Goal: Task Accomplishment & Management: Manage account settings

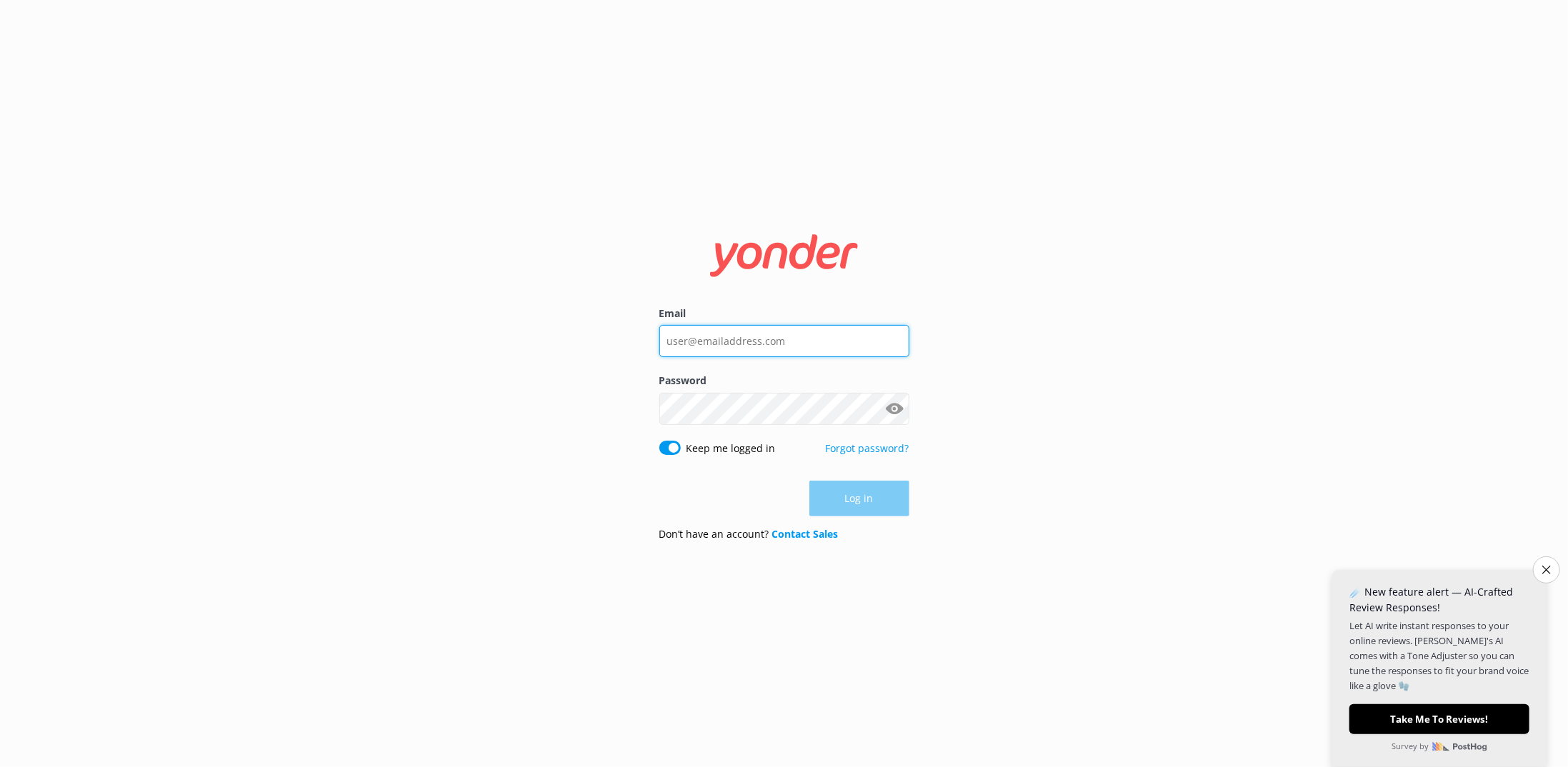
type input "[EMAIL_ADDRESS][DOMAIN_NAME]"
click at [859, 492] on div "Log in" at bounding box center [784, 500] width 250 height 35
click at [855, 506] on button "Log in" at bounding box center [859, 500] width 100 height 35
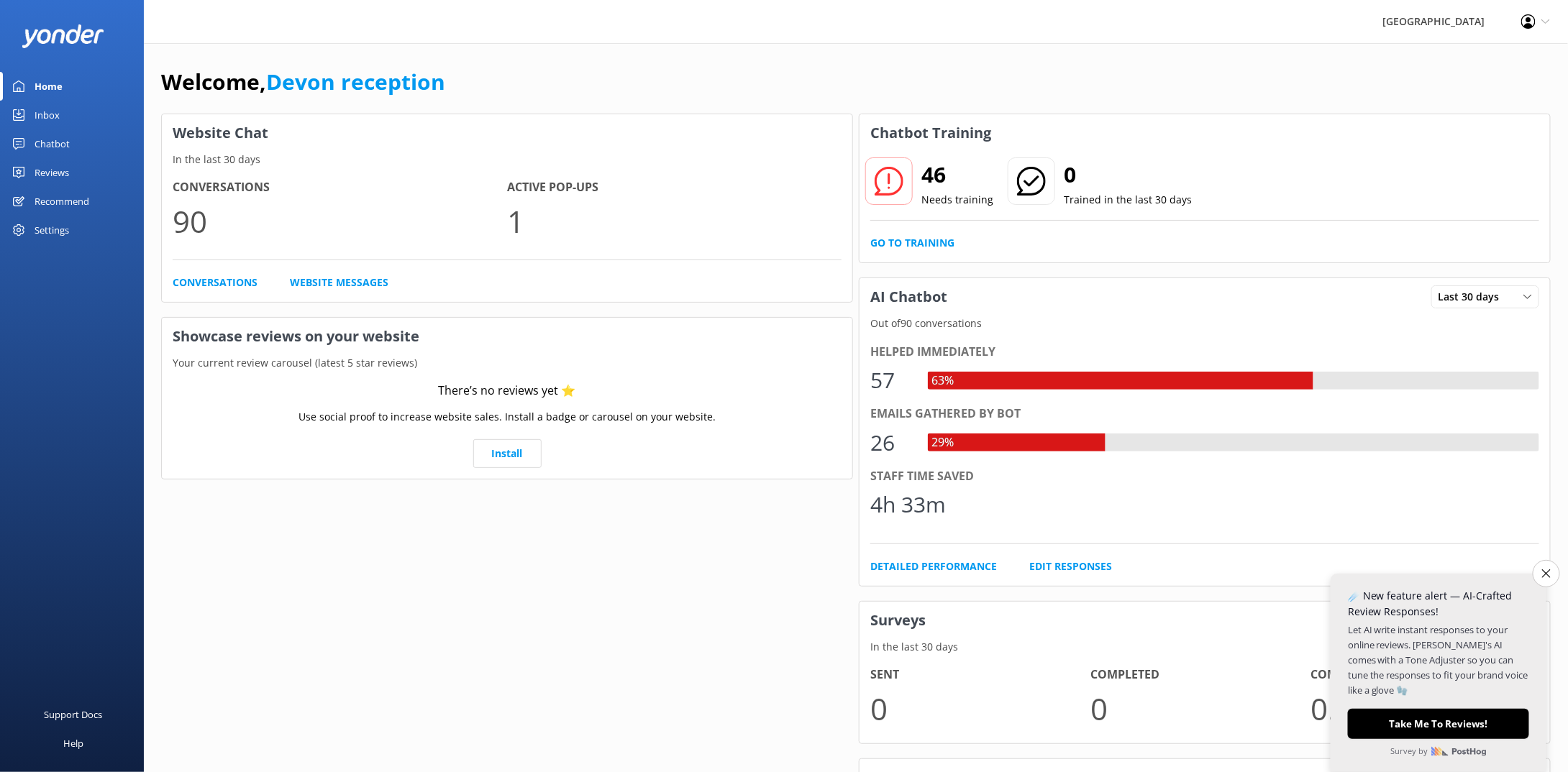
click at [41, 113] on div "Inbox" at bounding box center [47, 115] width 25 height 29
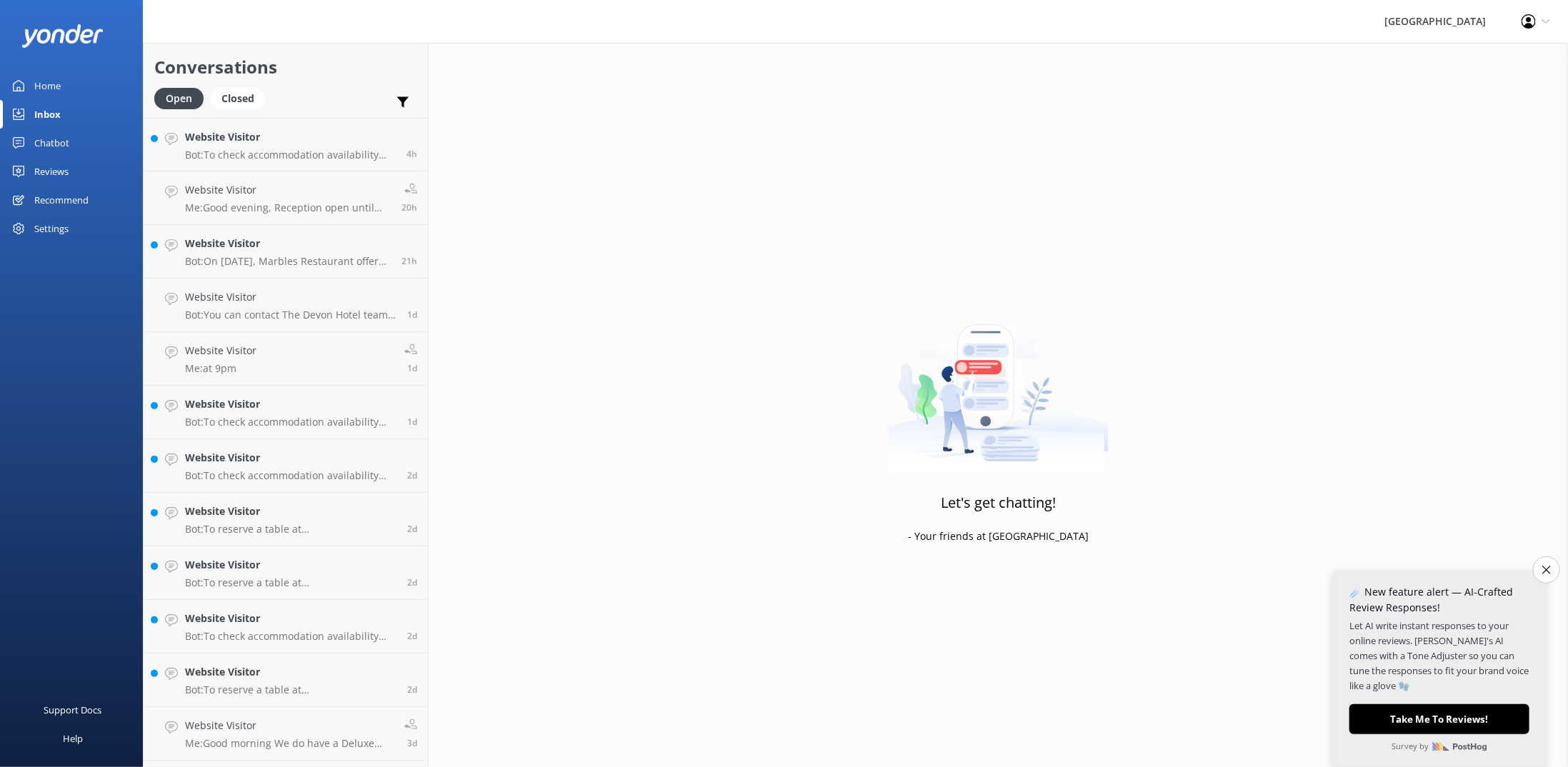
click at [45, 140] on div "Chatbot" at bounding box center [52, 143] width 35 height 29
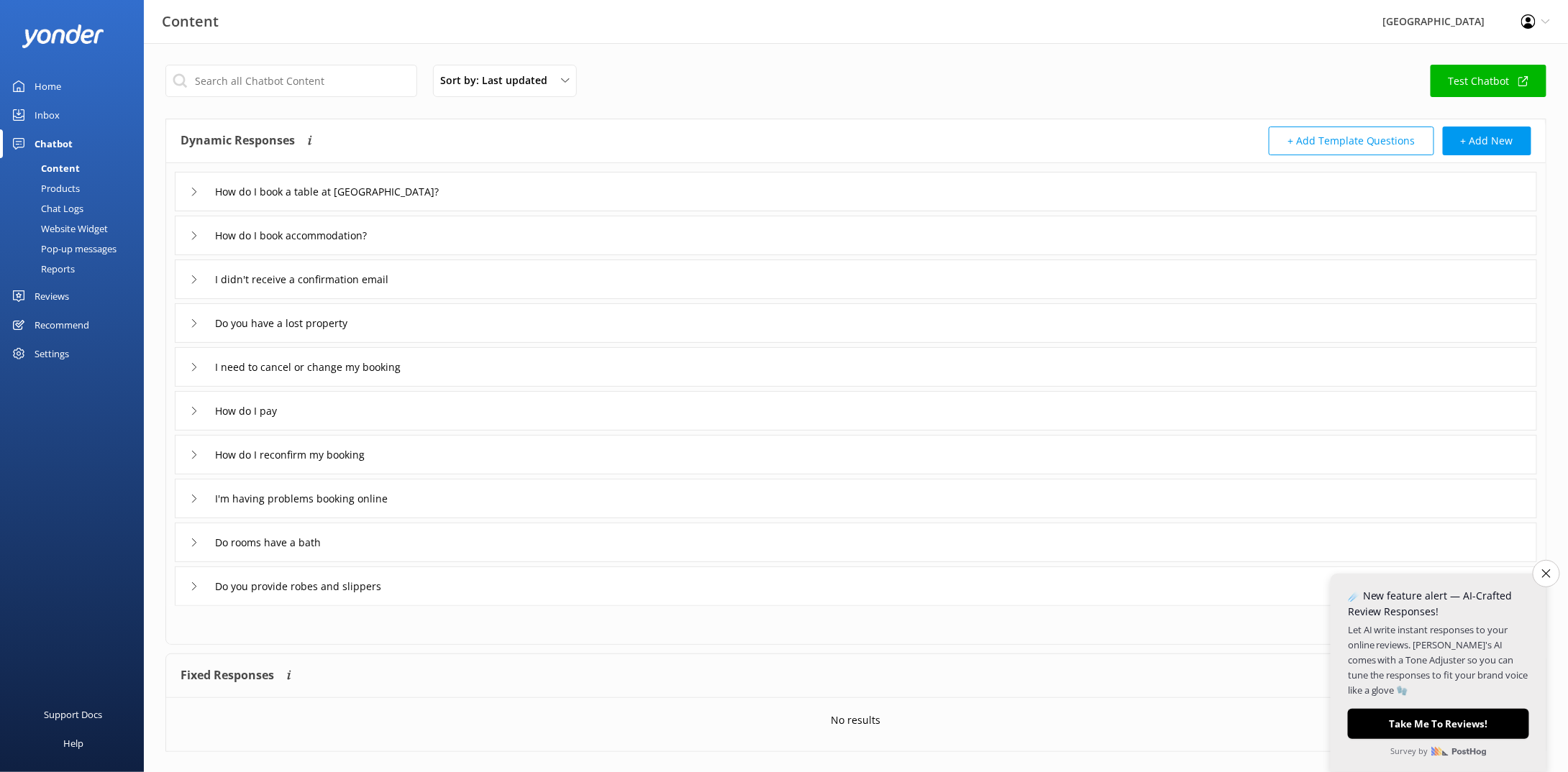
click at [54, 297] on div "Reviews" at bounding box center [52, 296] width 35 height 29
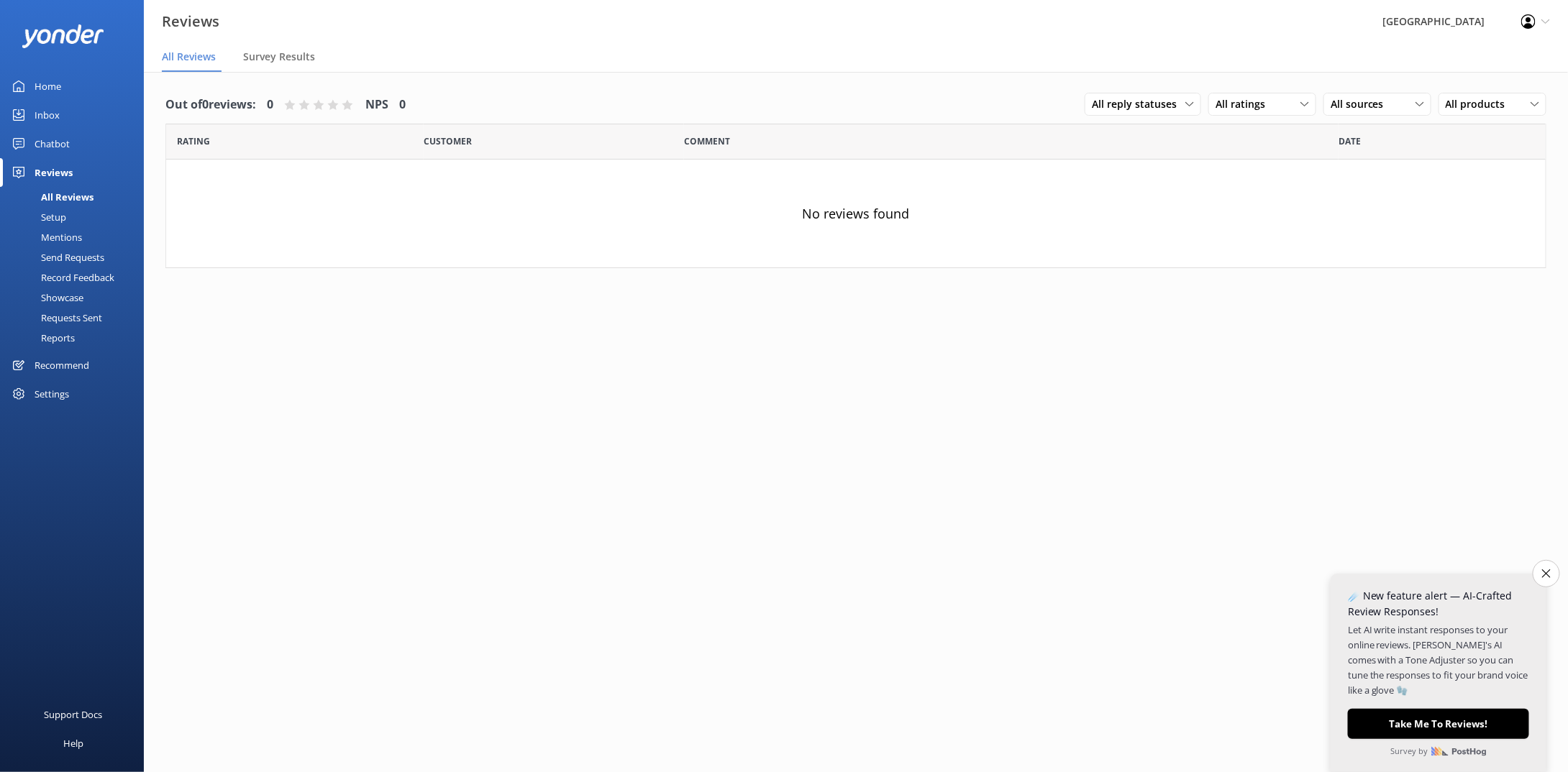
click at [50, 390] on div "Settings" at bounding box center [52, 394] width 35 height 29
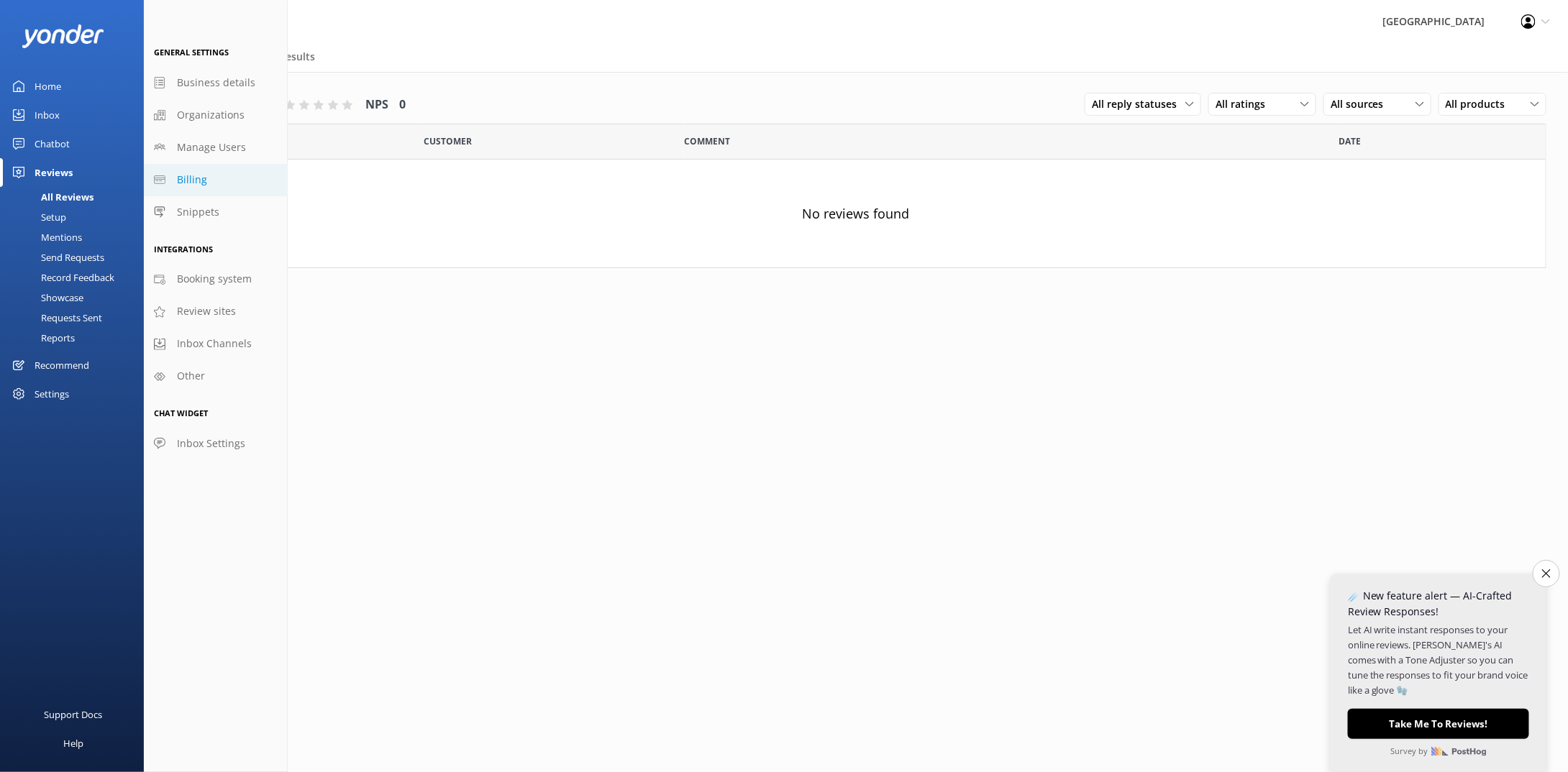
click at [185, 178] on span "Billing" at bounding box center [192, 179] width 30 height 16
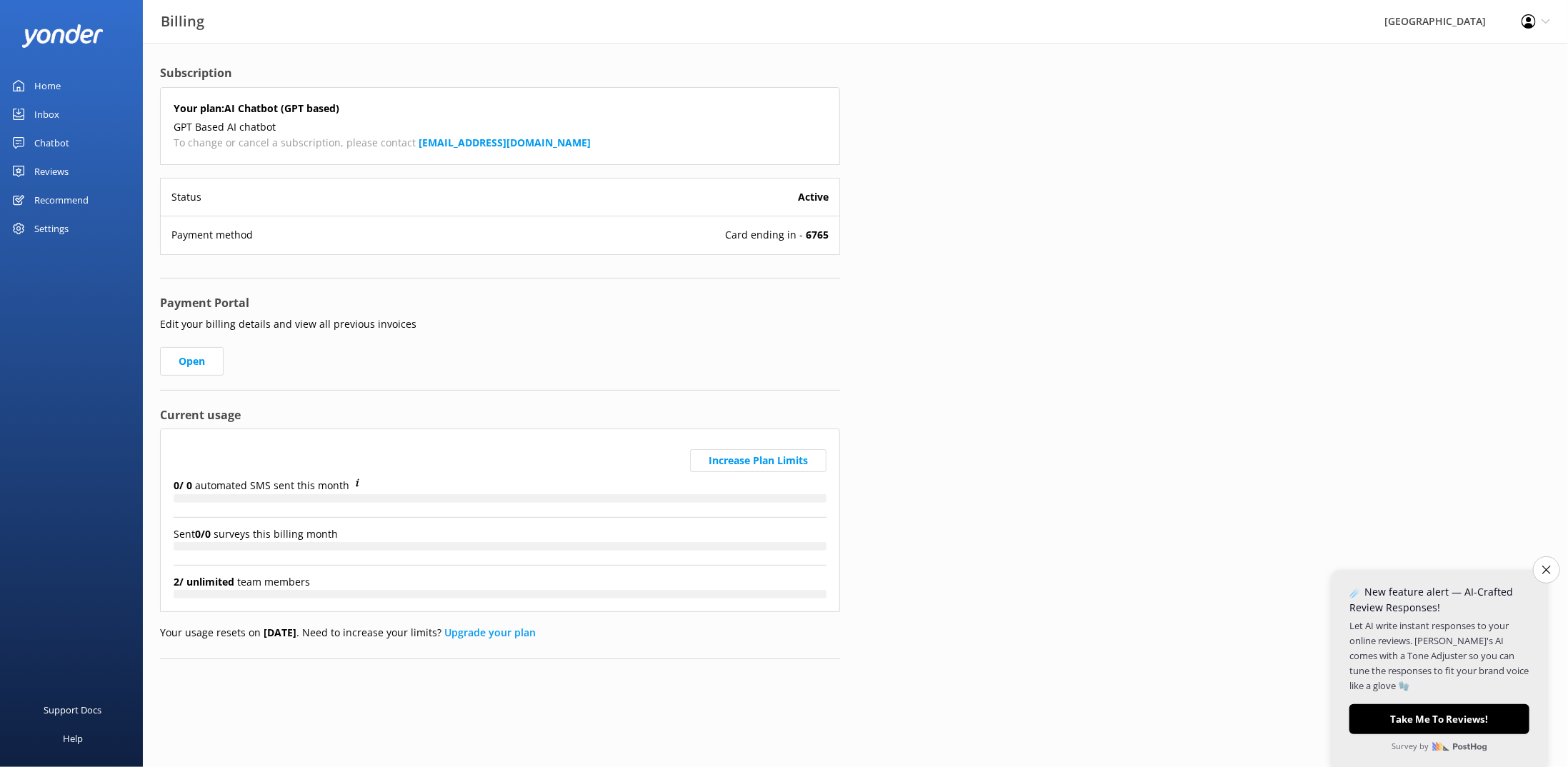
click at [273, 232] on div "Payment method Card ending in - 6765" at bounding box center [499, 235] width 678 height 38
click at [776, 229] on span "Card ending in - 6765" at bounding box center [776, 235] width 103 height 16
click at [228, 238] on p "Payment method" at bounding box center [212, 235] width 82 height 16
click at [733, 232] on span "Card ending in - 6765" at bounding box center [776, 235] width 103 height 16
click at [193, 352] on link "Open" at bounding box center [192, 362] width 64 height 29
